Goal: Browse casually

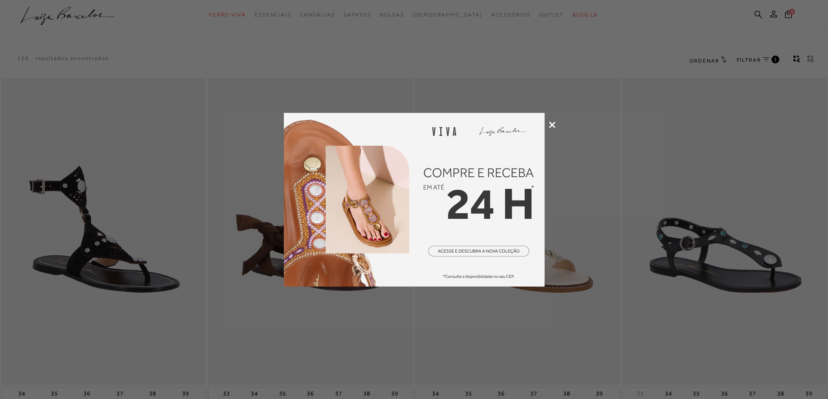
click at [550, 126] on icon at bounding box center [552, 125] width 7 height 7
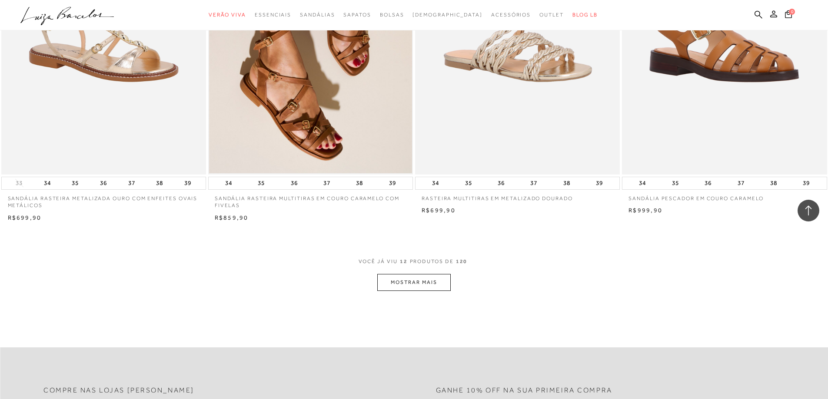
scroll to position [956, 0]
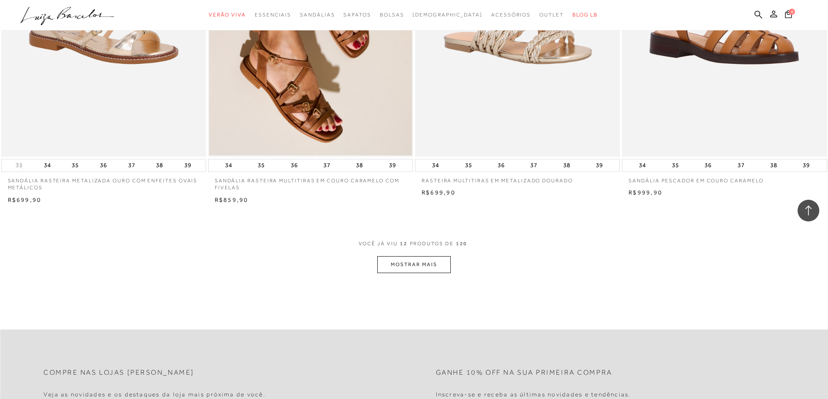
click at [417, 272] on button "MOSTRAR MAIS" at bounding box center [413, 264] width 73 height 17
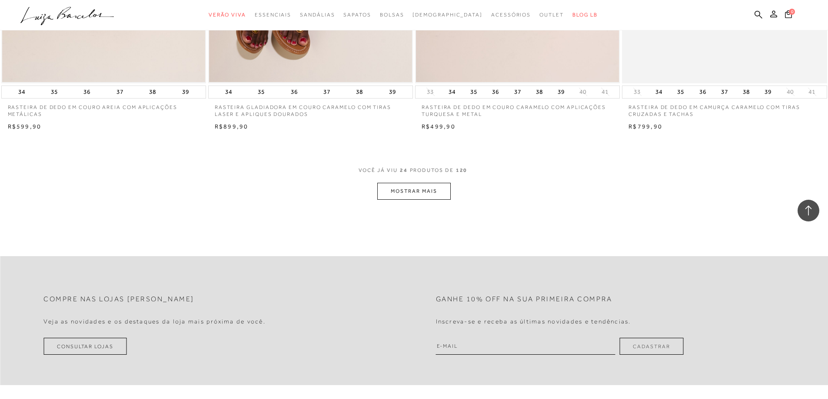
scroll to position [2173, 0]
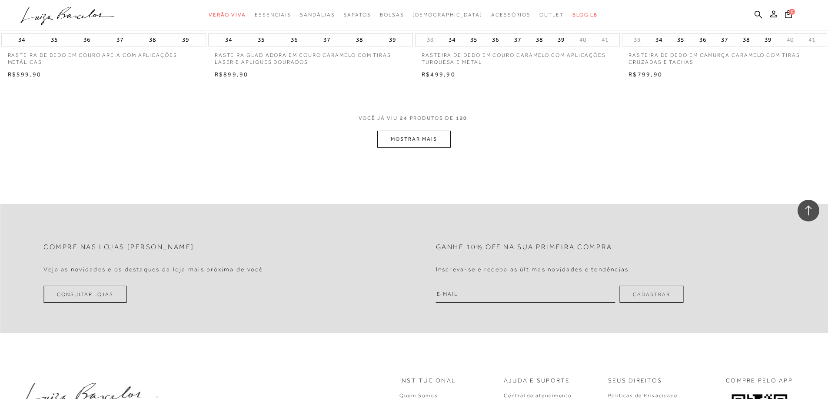
click at [409, 137] on button "MOSTRAR MAIS" at bounding box center [413, 139] width 73 height 17
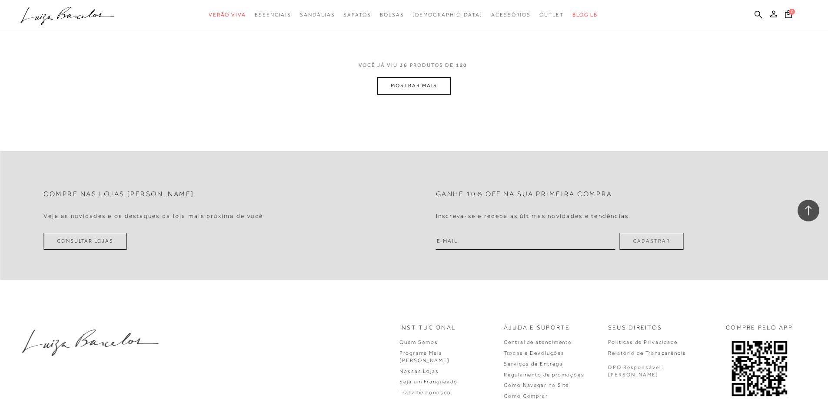
scroll to position [3346, 0]
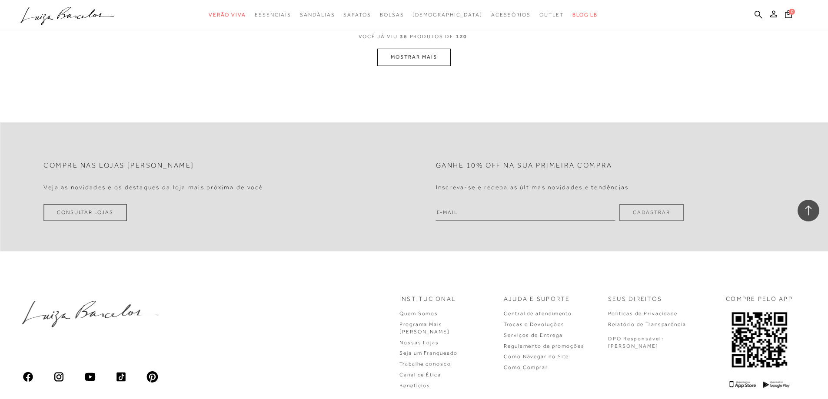
click at [409, 59] on button "MOSTRAR MAIS" at bounding box center [413, 57] width 73 height 17
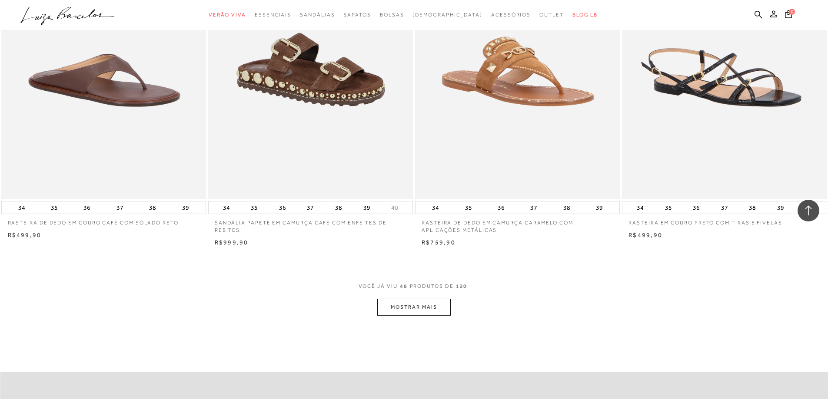
scroll to position [4177, 0]
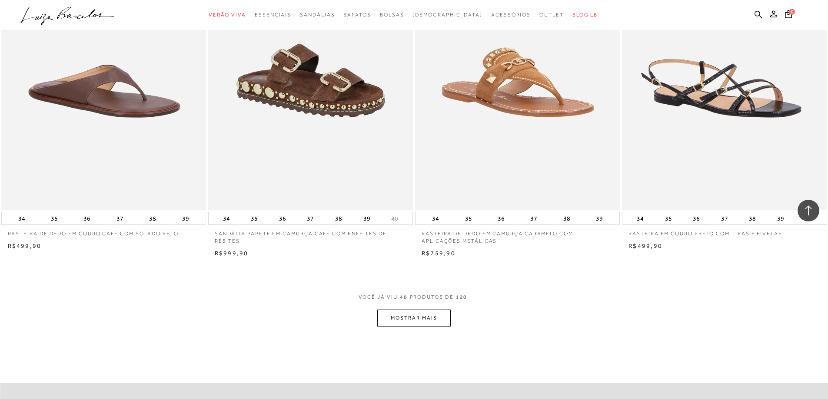
click at [425, 315] on button "MOSTRAR MAIS" at bounding box center [413, 318] width 73 height 17
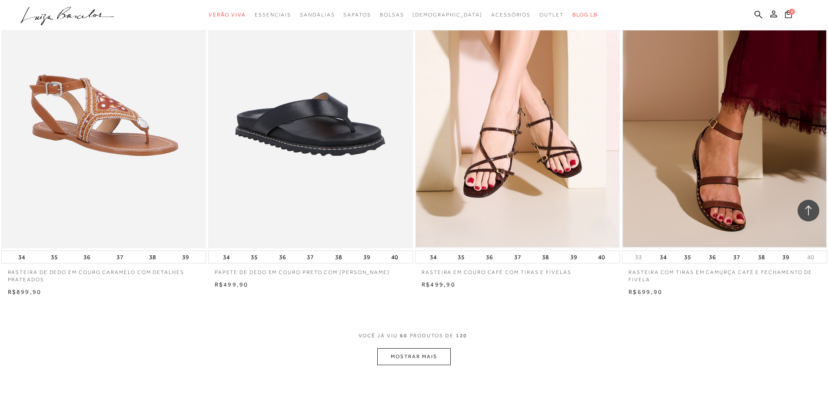
scroll to position [5437, 0]
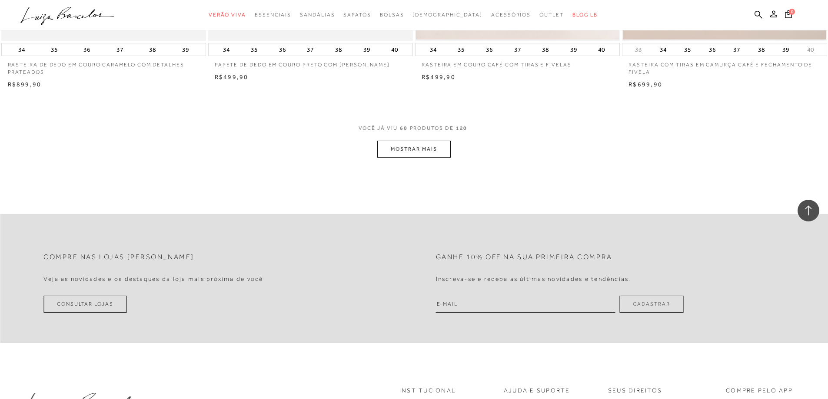
click at [429, 152] on button "MOSTRAR MAIS" at bounding box center [413, 149] width 73 height 17
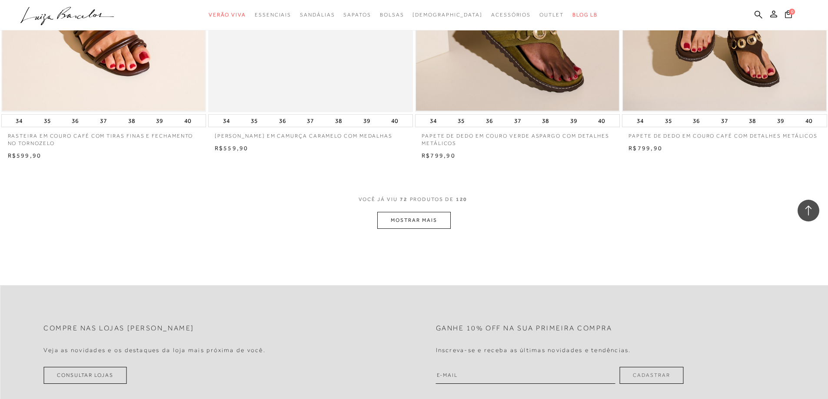
scroll to position [6480, 0]
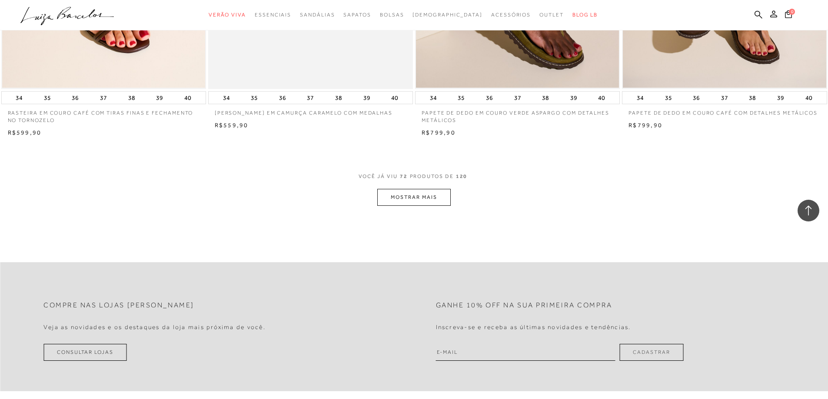
click at [425, 195] on button "MOSTRAR MAIS" at bounding box center [413, 197] width 73 height 17
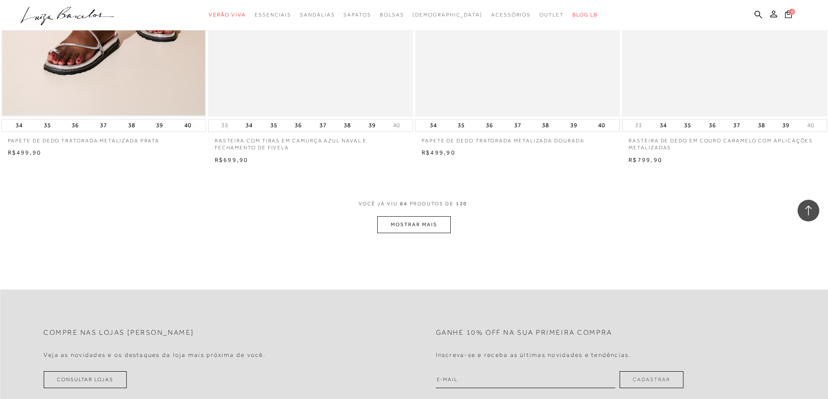
scroll to position [7610, 0]
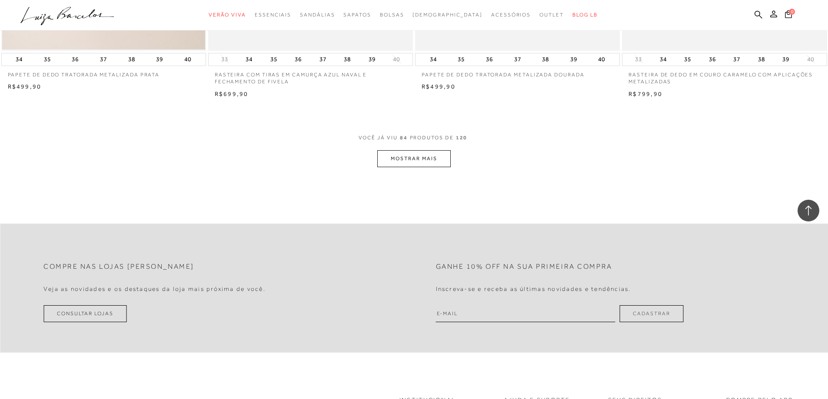
click at [436, 153] on button "MOSTRAR MAIS" at bounding box center [413, 158] width 73 height 17
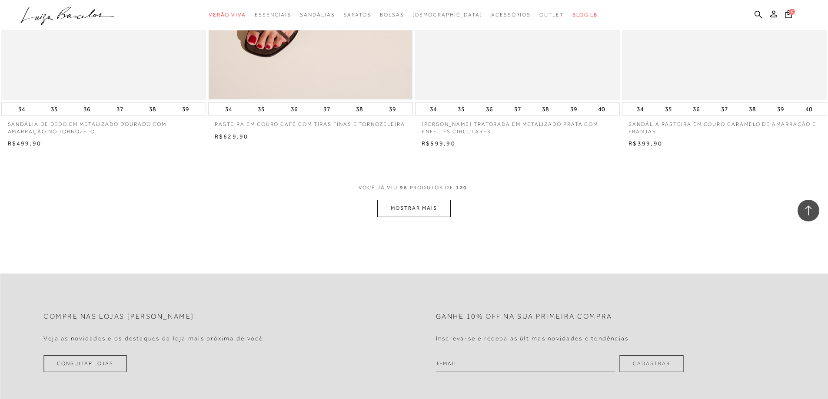
scroll to position [8653, 0]
click at [410, 204] on button "MOSTRAR MAIS" at bounding box center [413, 207] width 73 height 17
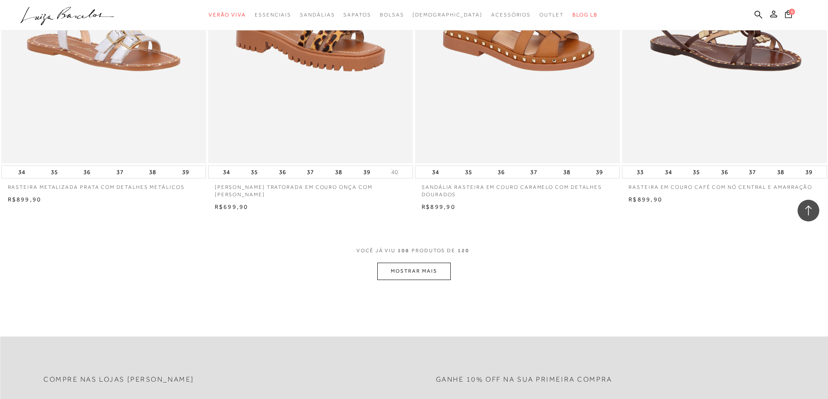
scroll to position [9696, 0]
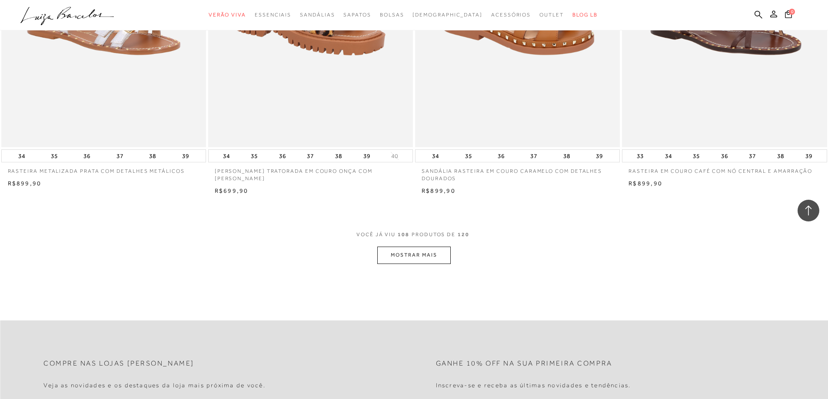
click at [402, 256] on button "MOSTRAR MAIS" at bounding box center [413, 255] width 73 height 17
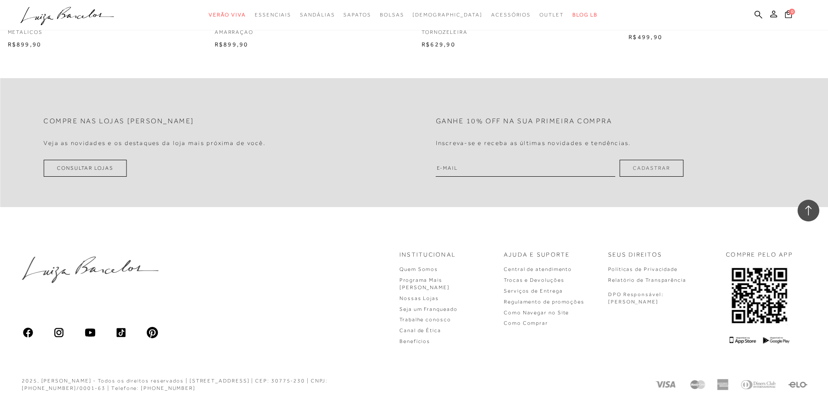
scroll to position [10935, 0]
